Goal: Task Accomplishment & Management: Manage account settings

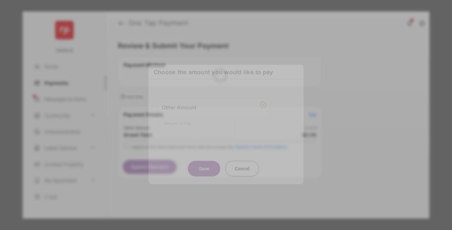
click at [214, 104] on div "Other Amount" at bounding box center [214, 107] width 105 height 11
type input "****"
click at [204, 161] on button "Save" at bounding box center [204, 168] width 32 height 15
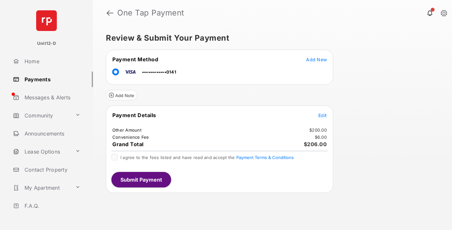
click at [322, 115] on span "Edit" at bounding box center [322, 115] width 8 height 5
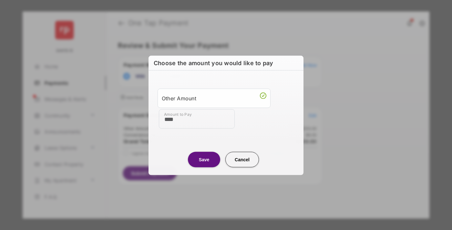
click at [204, 159] on button "Save" at bounding box center [204, 159] width 32 height 15
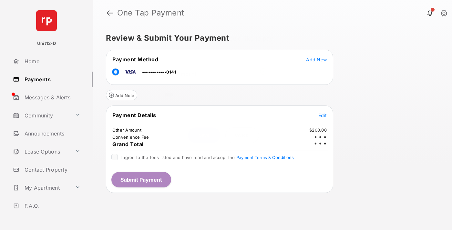
click at [141, 179] on button "Submit Payment" at bounding box center [141, 179] width 60 height 15
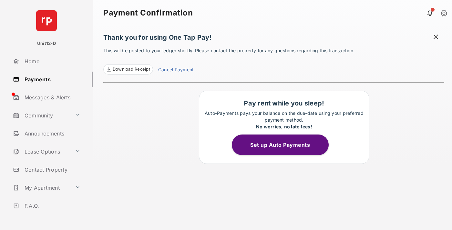
click at [284, 145] on button "Set up Auto Payments" at bounding box center [280, 145] width 97 height 21
